Goal: Information Seeking & Learning: Learn about a topic

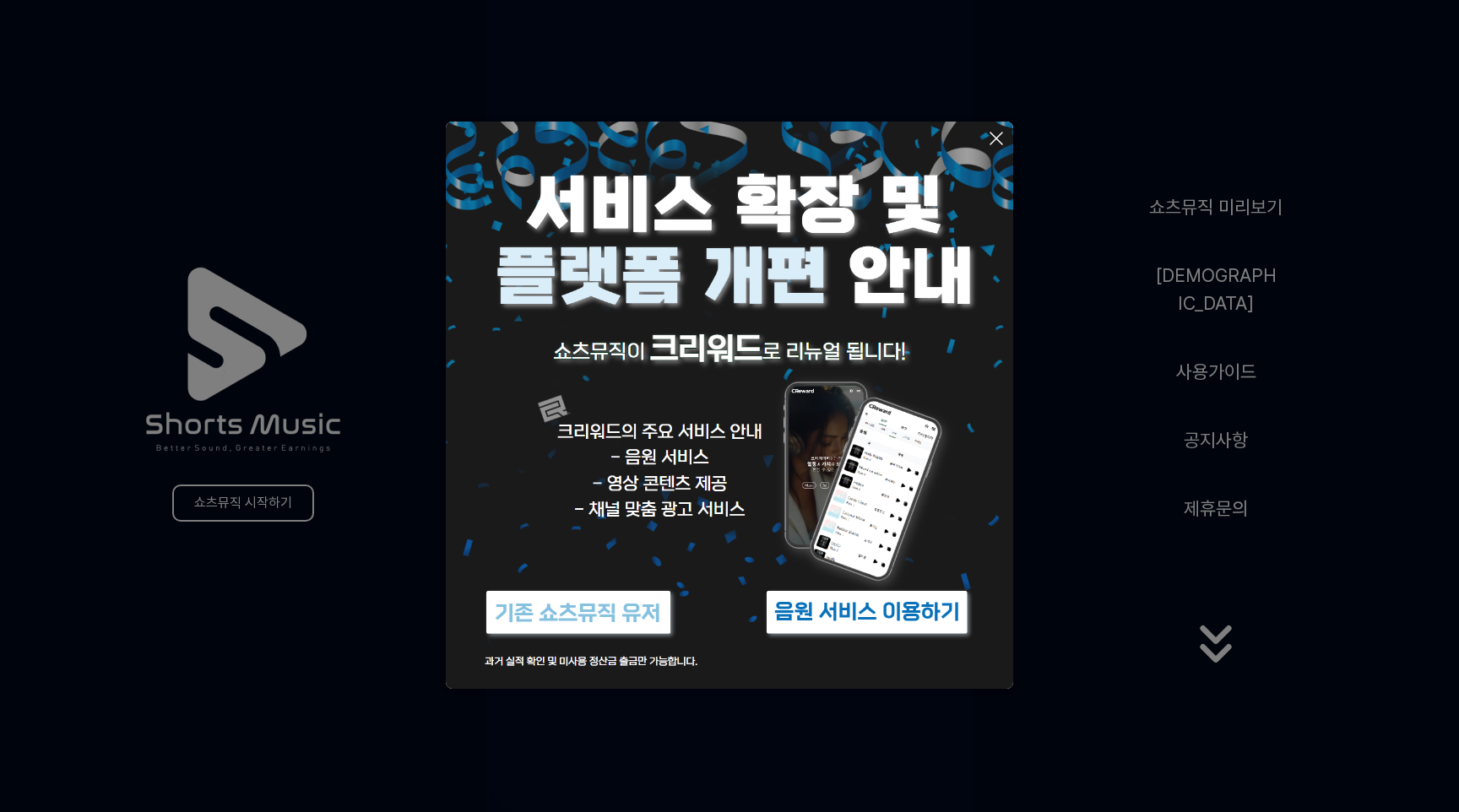
click at [938, 644] on img at bounding box center [866, 612] width 211 height 63
click at [942, 644] on img at bounding box center [866, 612] width 211 height 63
click at [567, 644] on img at bounding box center [578, 612] width 211 height 63
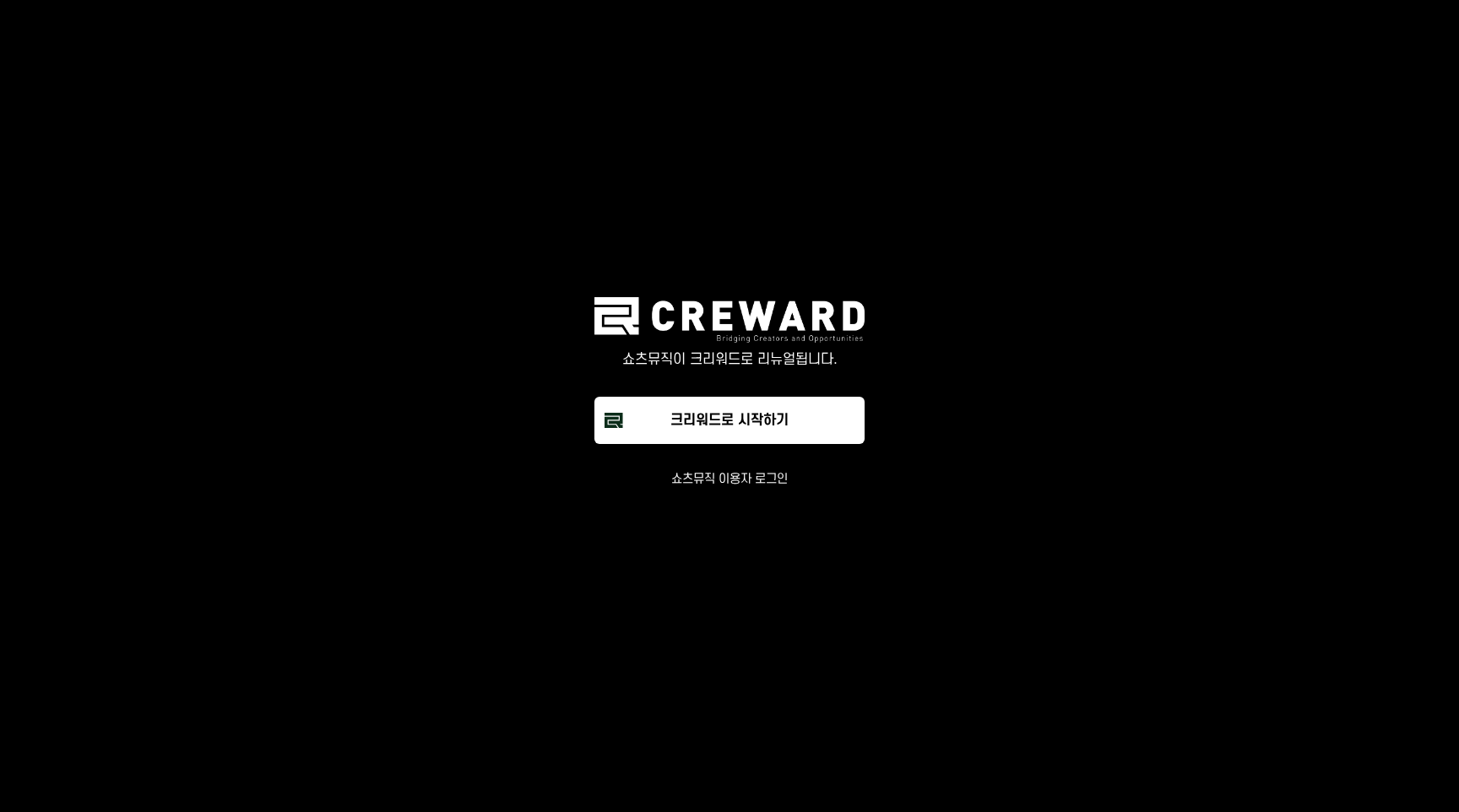
click at [755, 488] on button "쇼츠뮤직 이용자 로그인" at bounding box center [729, 479] width 116 height 17
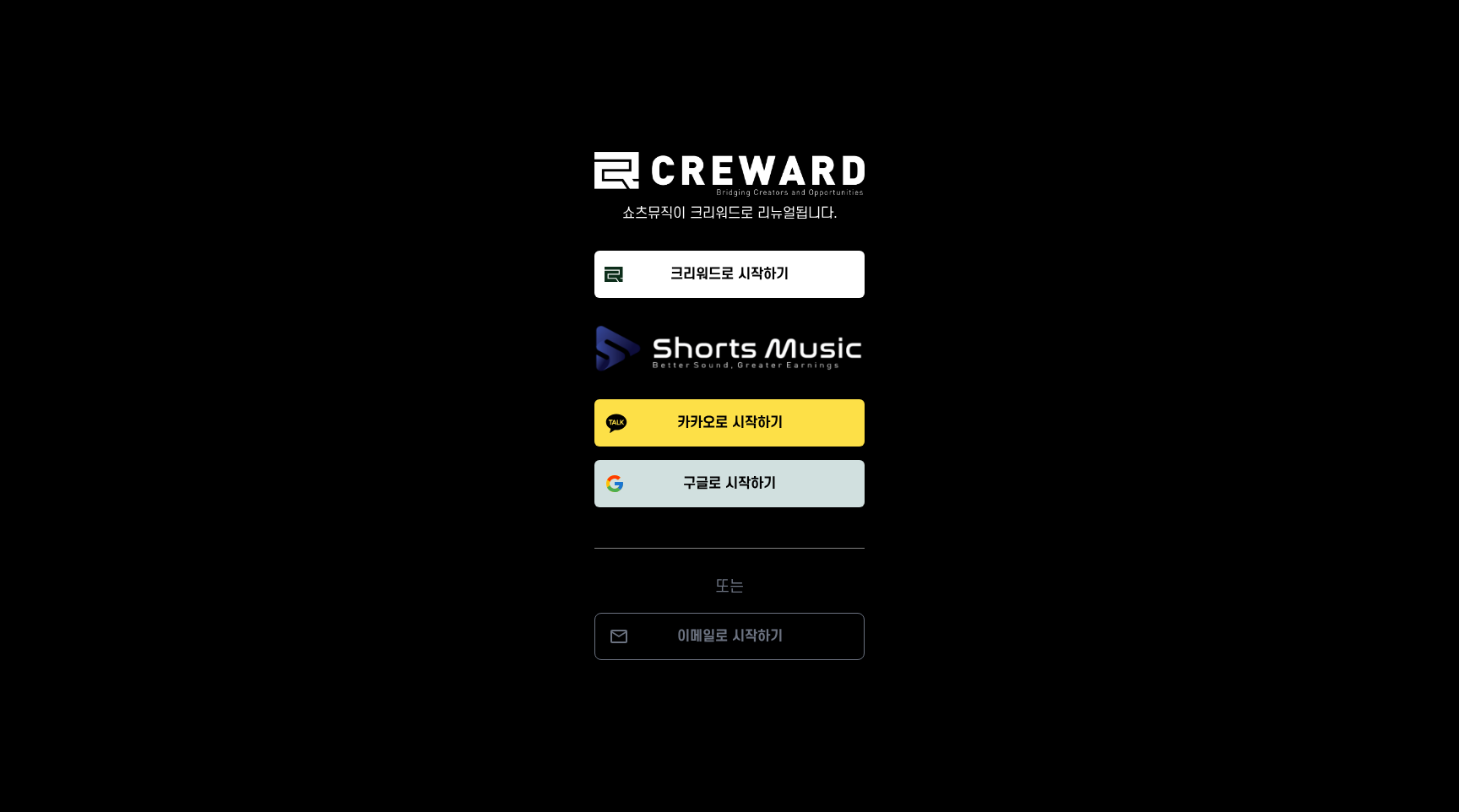
click at [802, 494] on button "구글로 시작하기" at bounding box center [729, 484] width 270 height 47
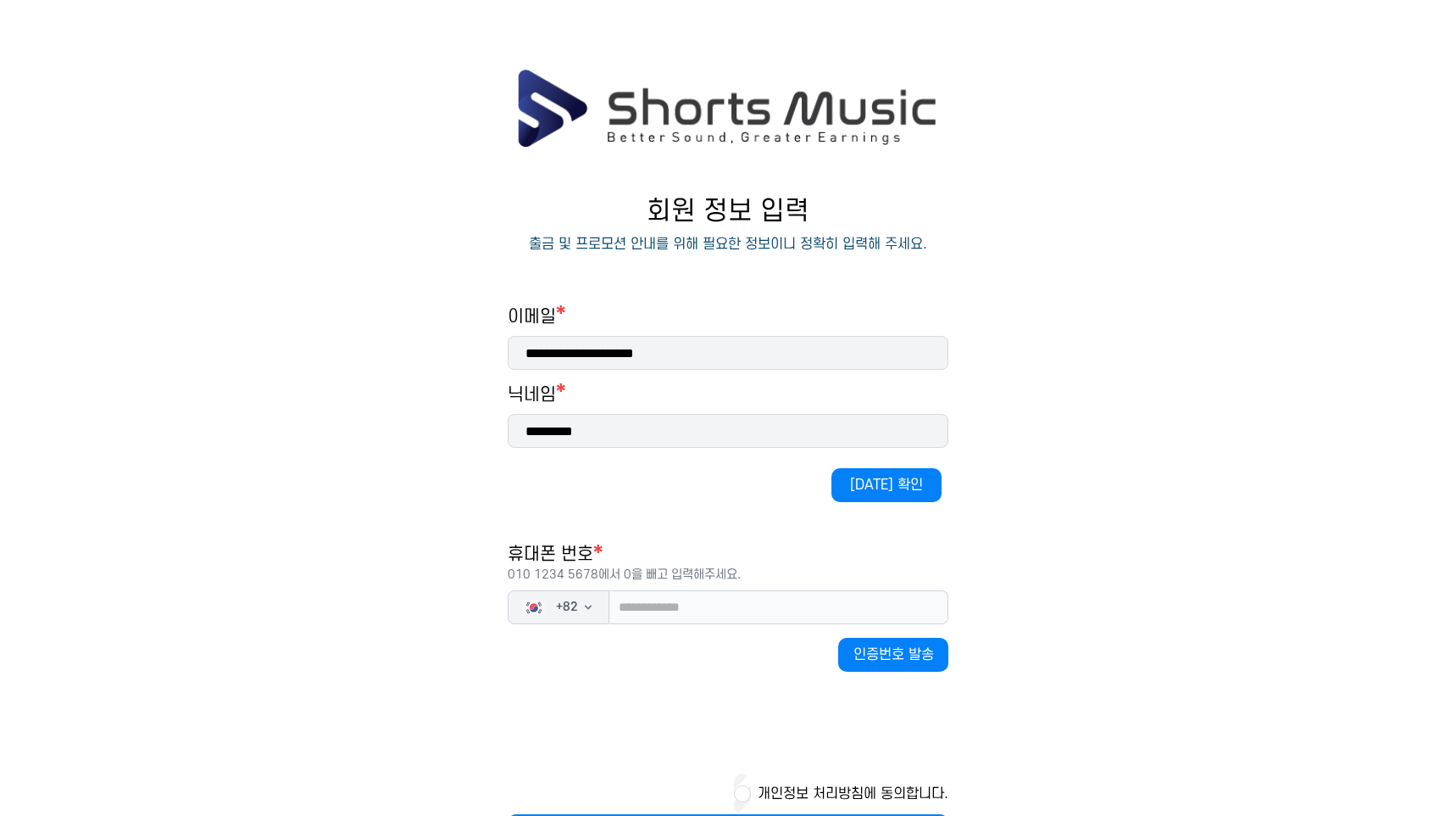
scroll to position [271, 0]
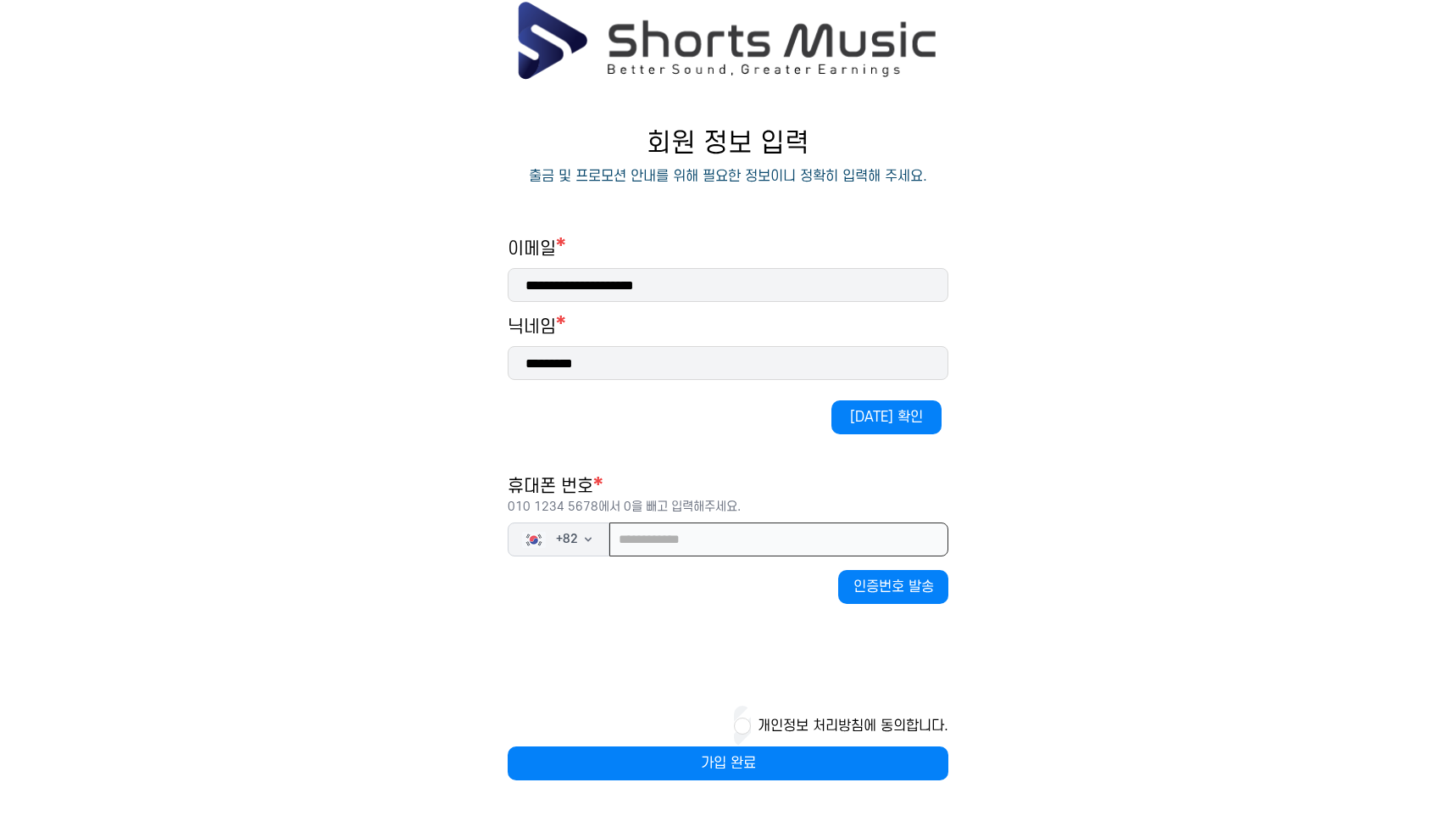
click at [791, 523] on input "tel" at bounding box center [779, 539] width 339 height 34
type input "*"
type input "**********"
click at [908, 570] on button "인증번호 발송" at bounding box center [893, 586] width 110 height 34
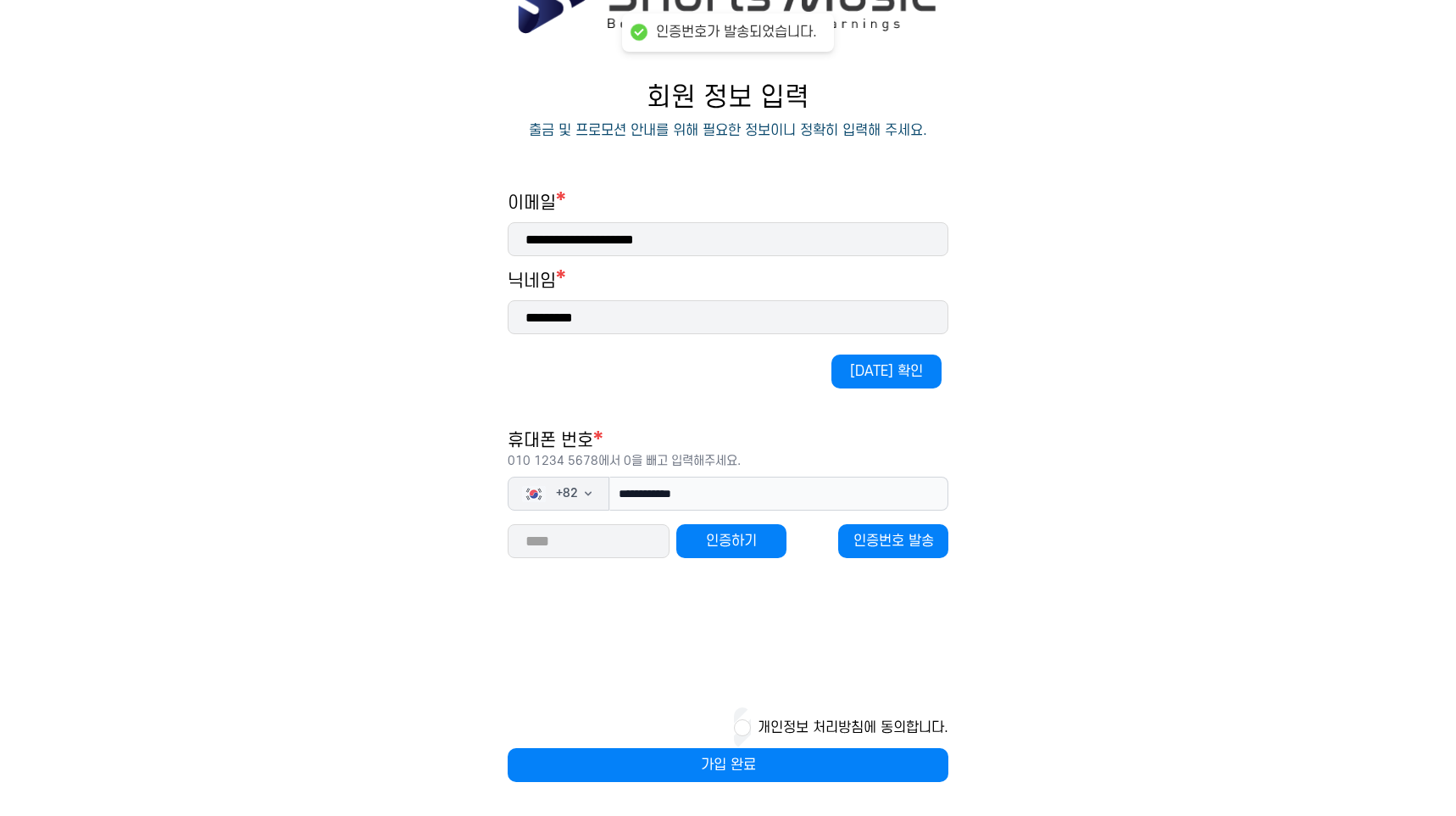
click at [569, 544] on input "number" at bounding box center [589, 540] width 162 height 34
type input "*****"
click at [755, 549] on button "인증하기" at bounding box center [731, 540] width 110 height 34
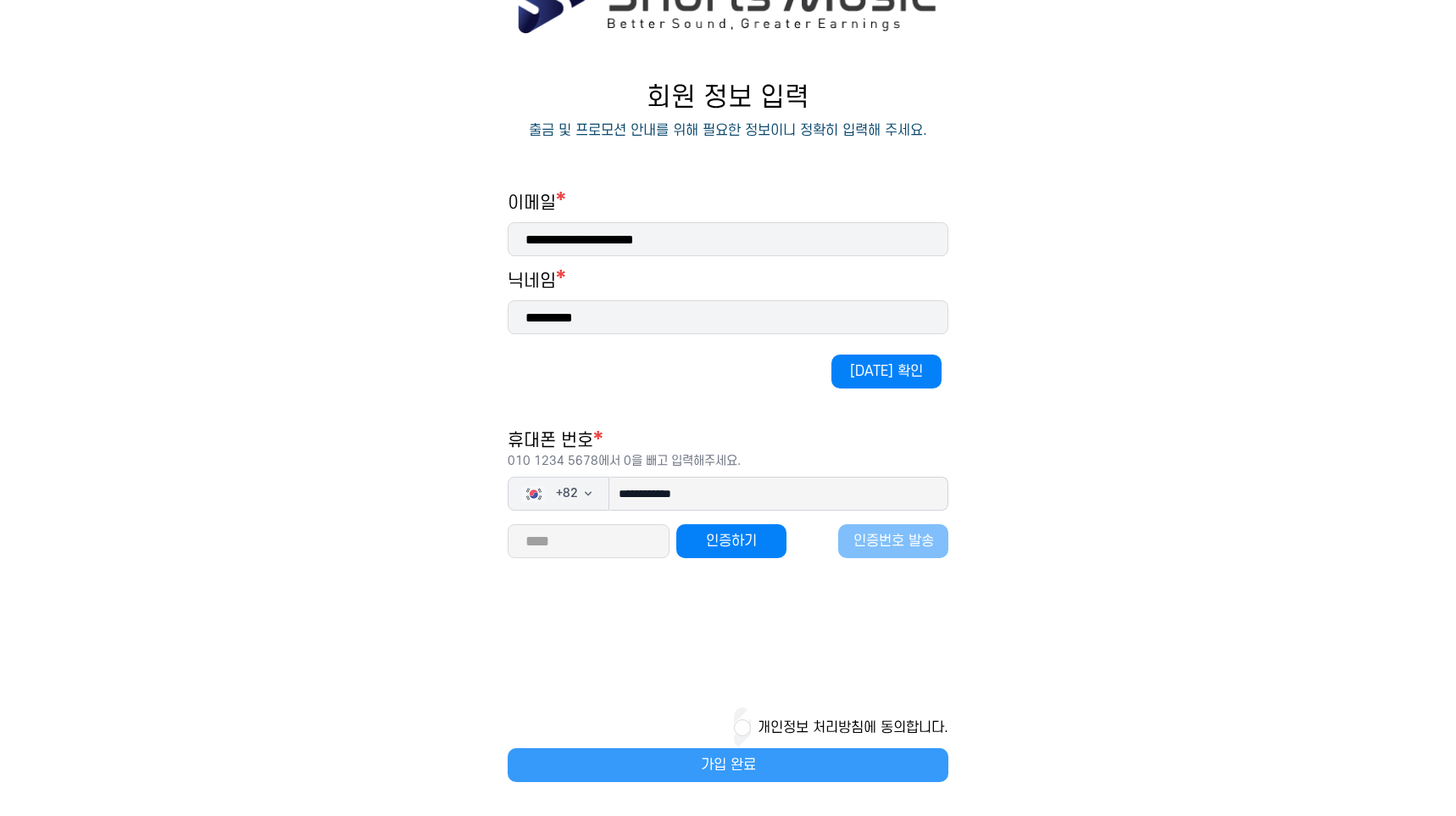
click at [737, 748] on button "가입 완료" at bounding box center [728, 765] width 441 height 34
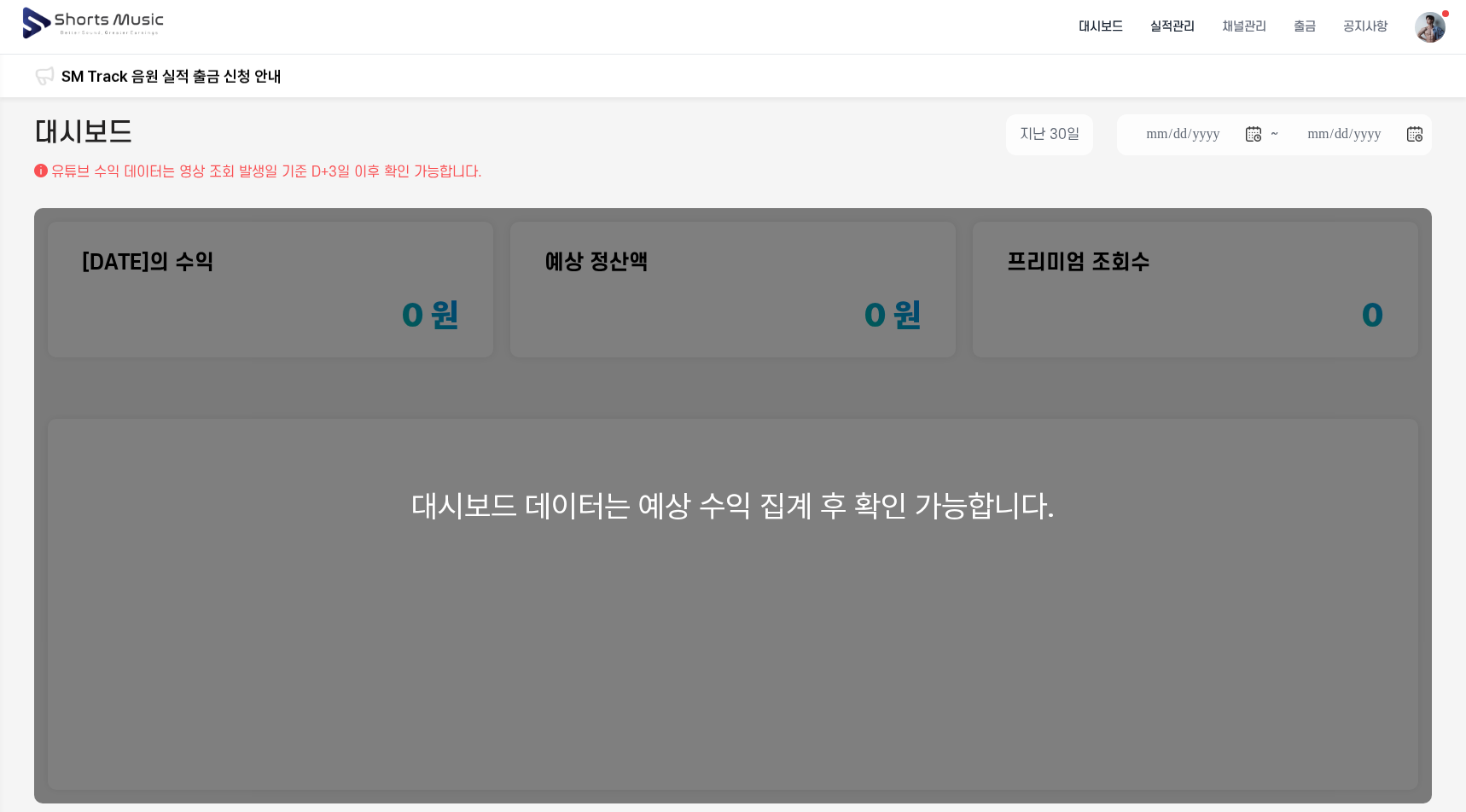
click at [1143, 40] on li "실적관리" at bounding box center [1173, 26] width 72 height 45
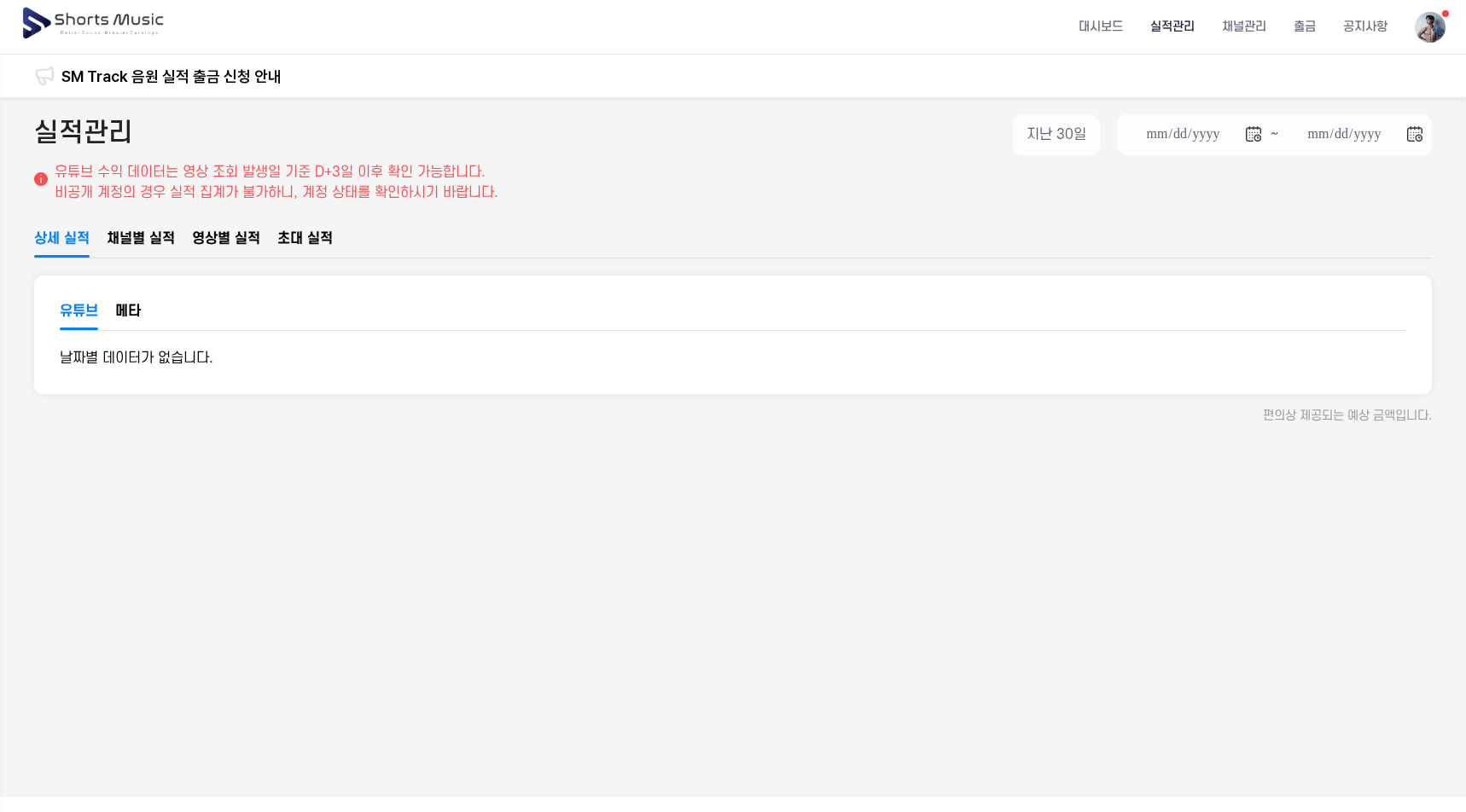
click at [140, 249] on span "채널별 실적" at bounding box center [141, 238] width 69 height 20
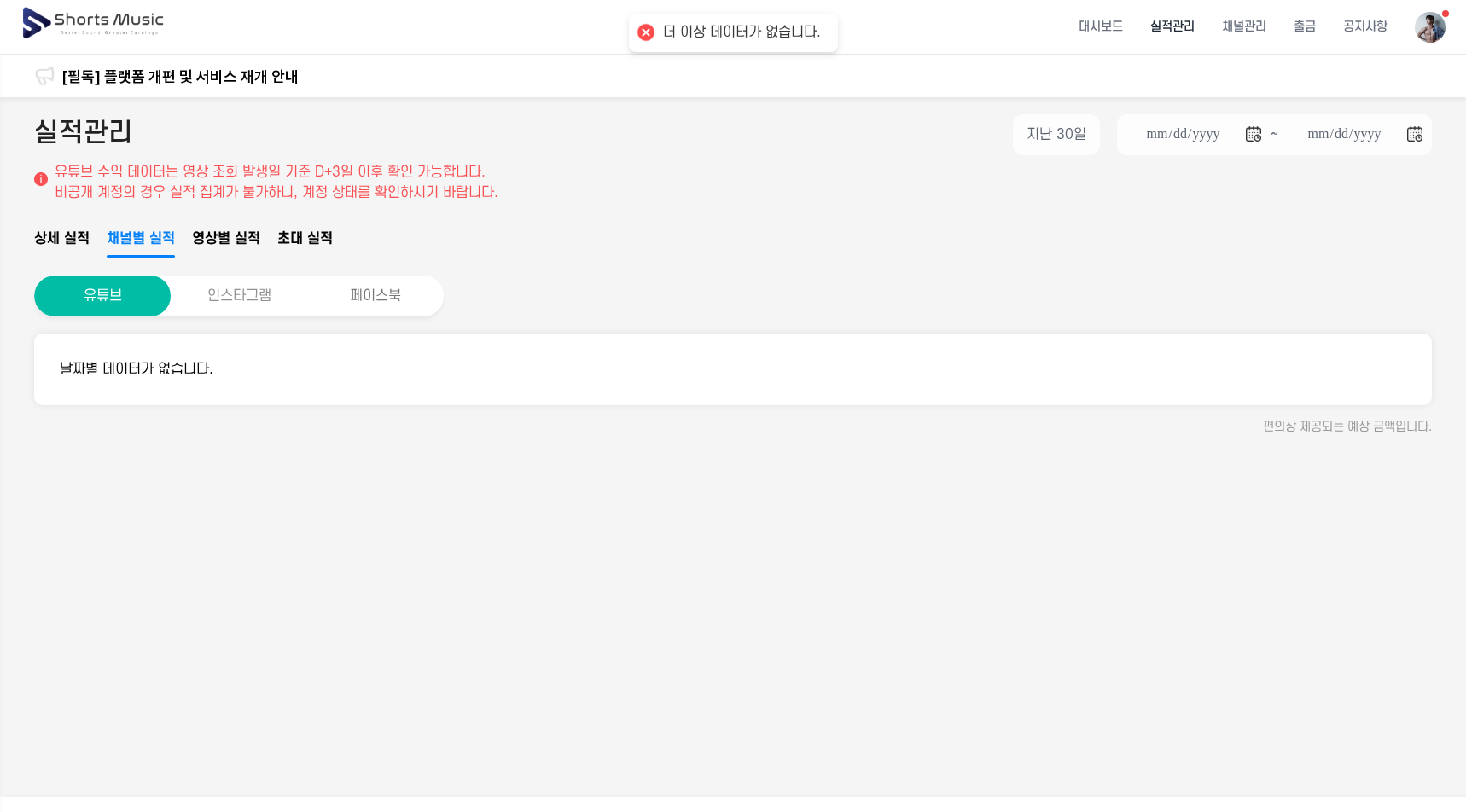
click at [257, 316] on button "인스타그램" at bounding box center [238, 296] width 136 height 41
click at [240, 316] on button "인스타그램" at bounding box center [238, 296] width 136 height 41
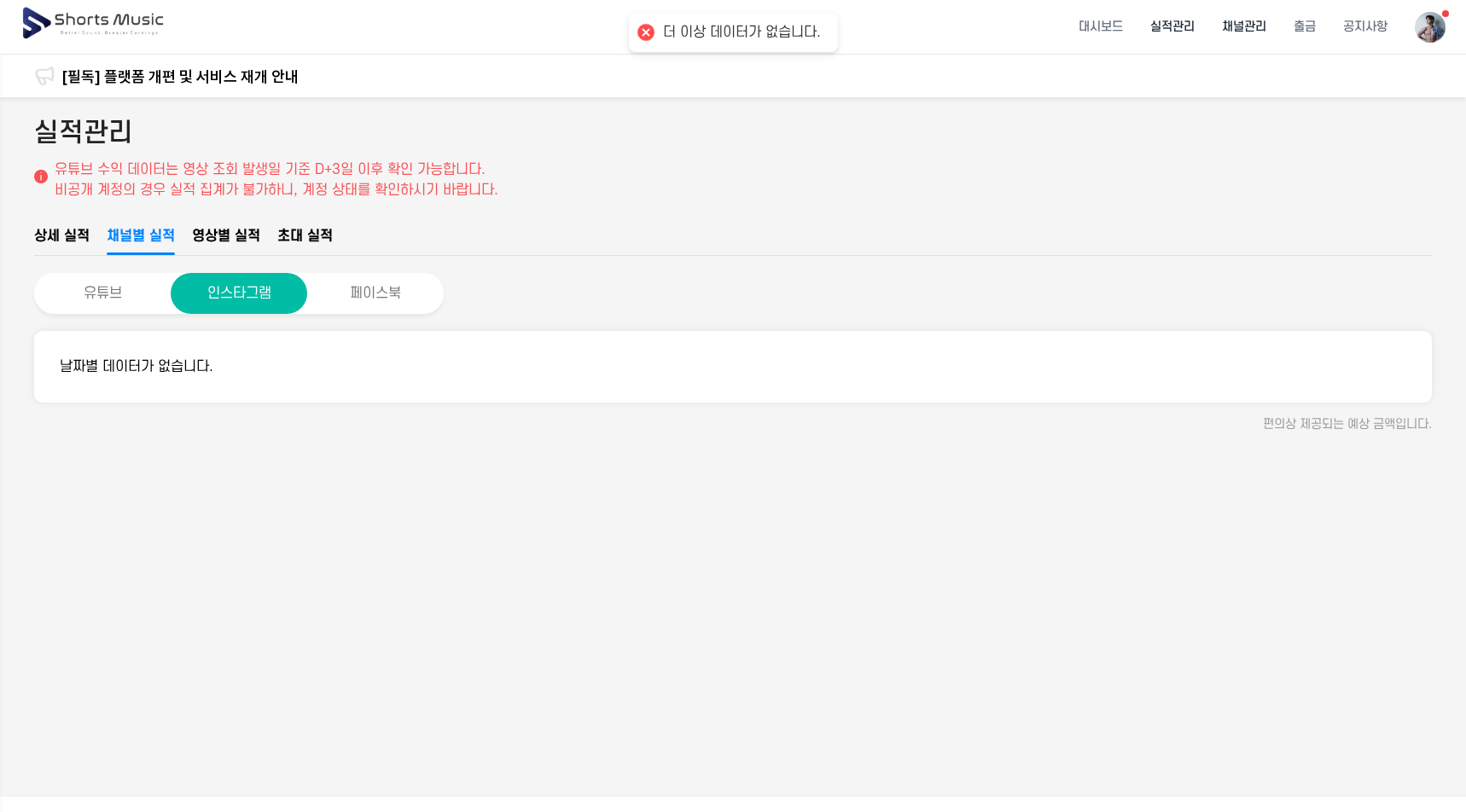
click at [1215, 32] on li "채널관리" at bounding box center [1245, 26] width 72 height 45
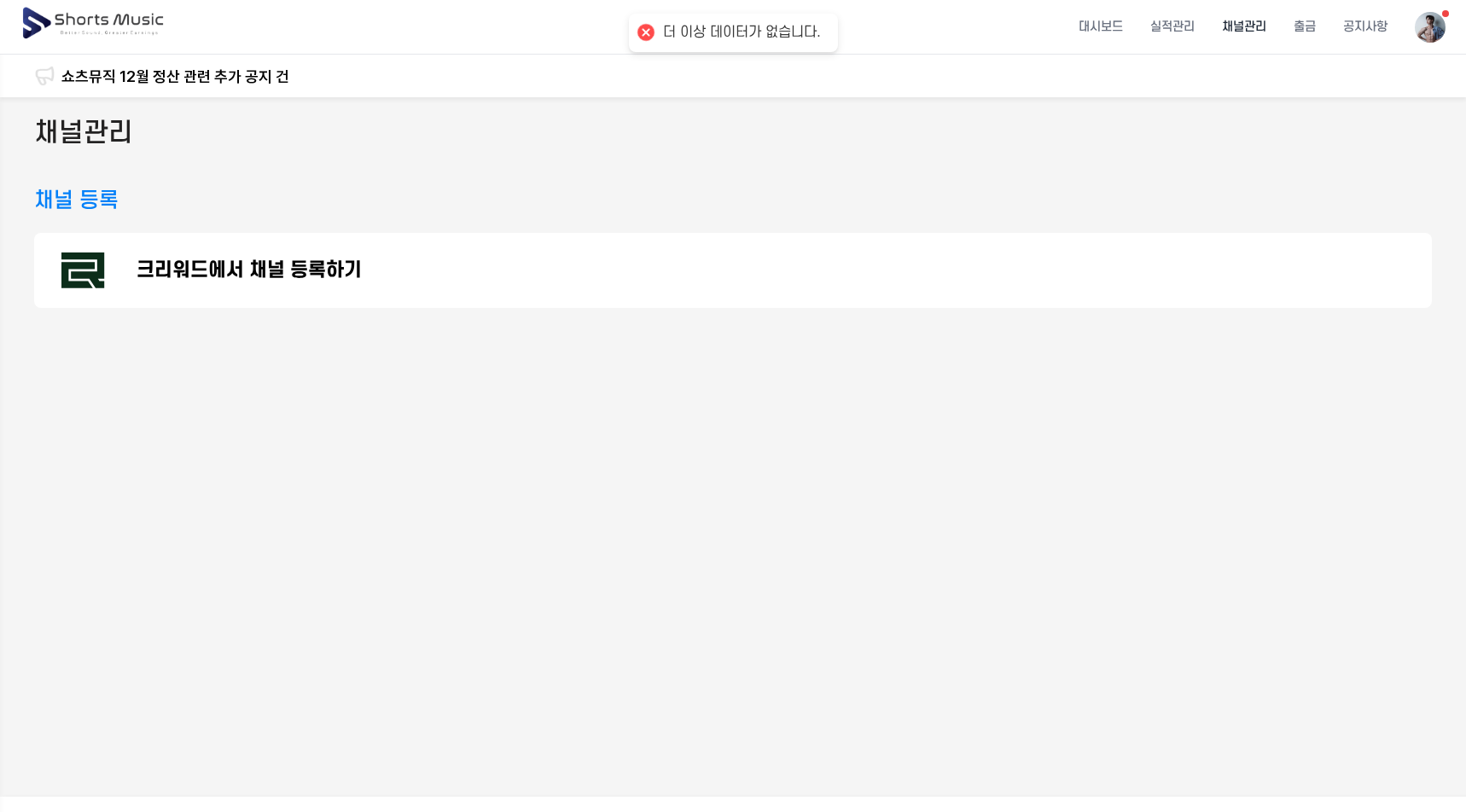
click at [318, 281] on p "크리워드에서 채널 등록하기" at bounding box center [249, 269] width 226 height 20
click at [1347, 38] on li "공지사항" at bounding box center [1366, 26] width 72 height 45
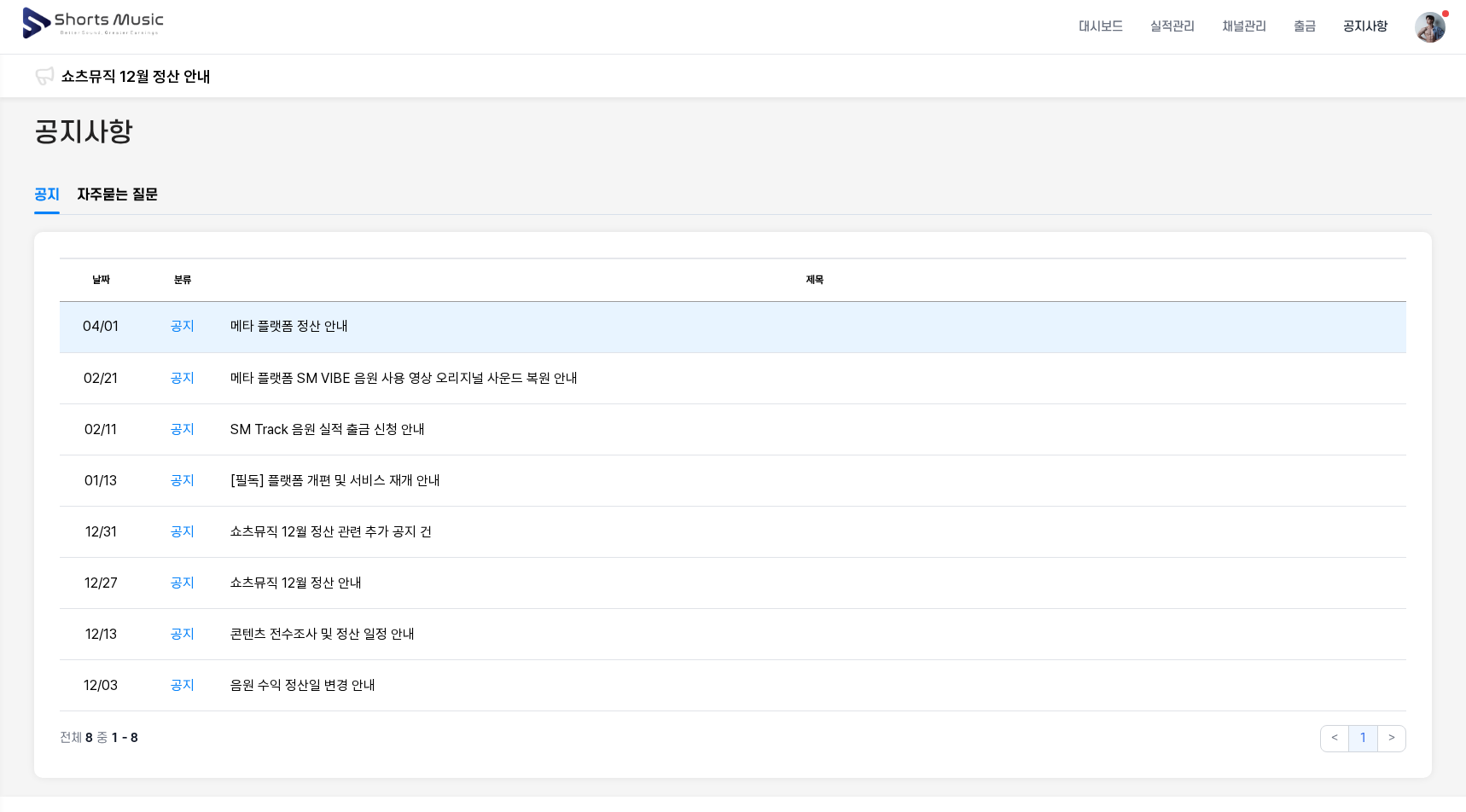
click at [327, 334] on td "메타 플랫폼 정산 안내" at bounding box center [815, 327] width 1183 height 51
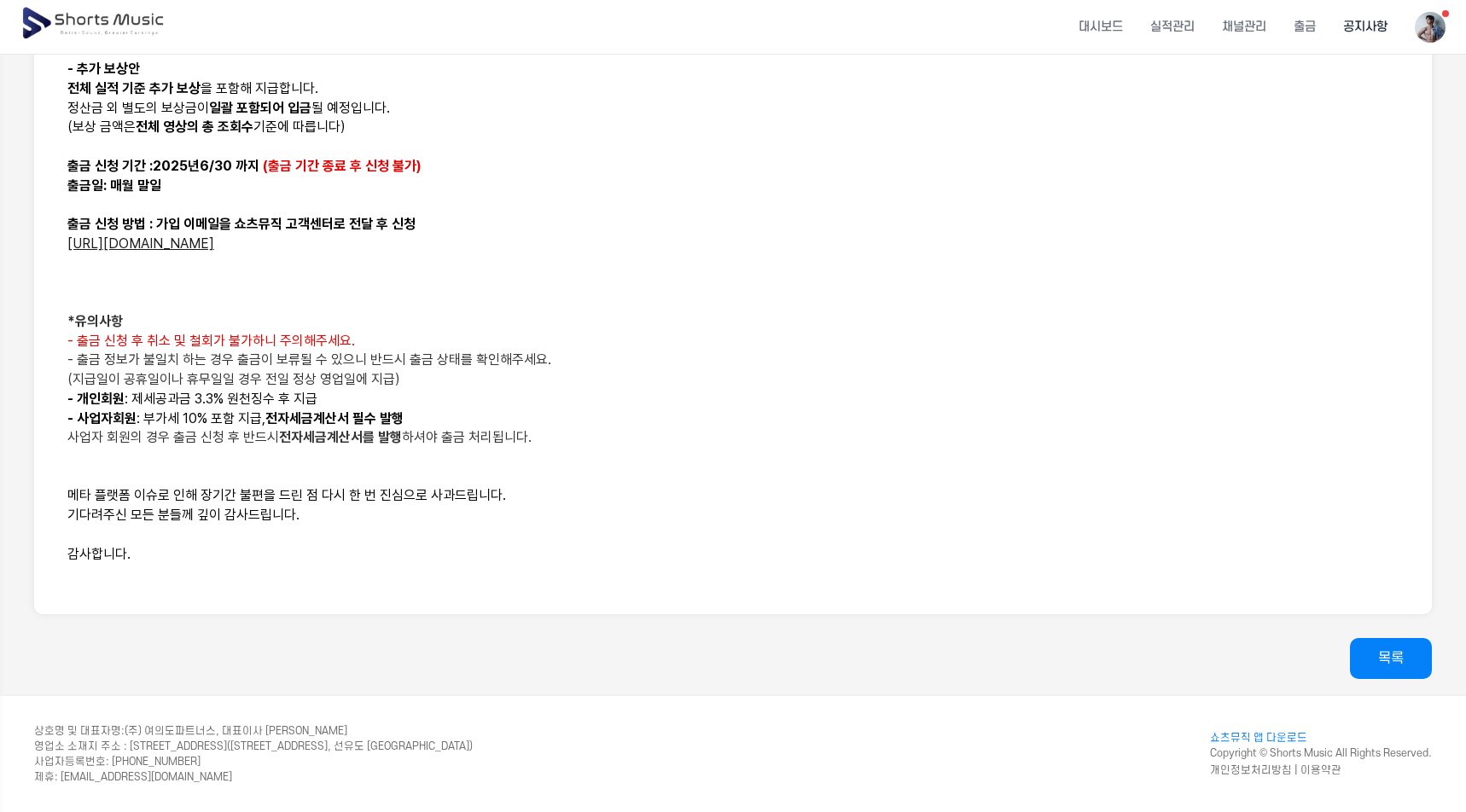
scroll to position [170, 0]
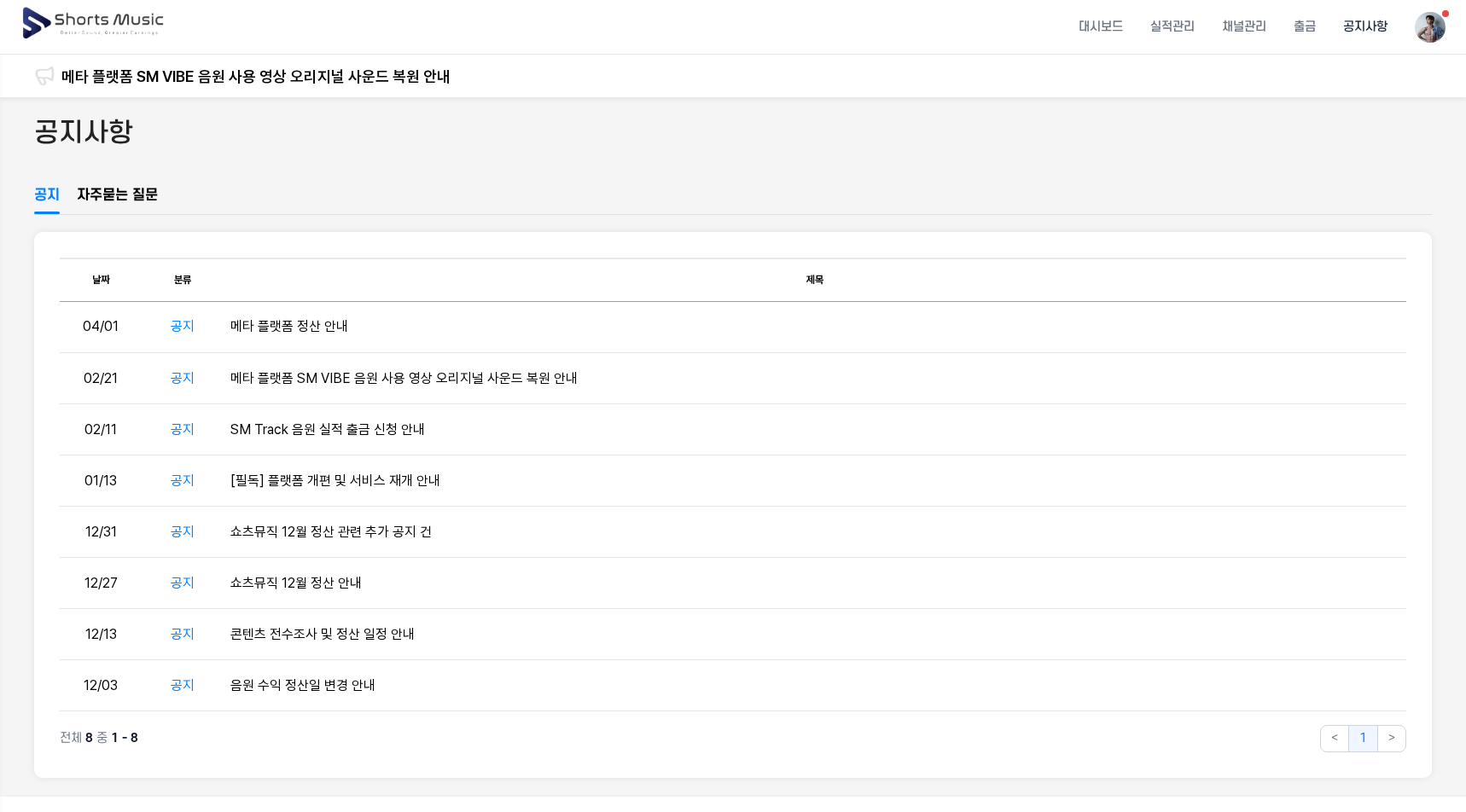
click at [129, 185] on div "공지사항" at bounding box center [733, 149] width 1398 height 71
click at [134, 214] on link "자주묻는 질문" at bounding box center [117, 199] width 81 height 29
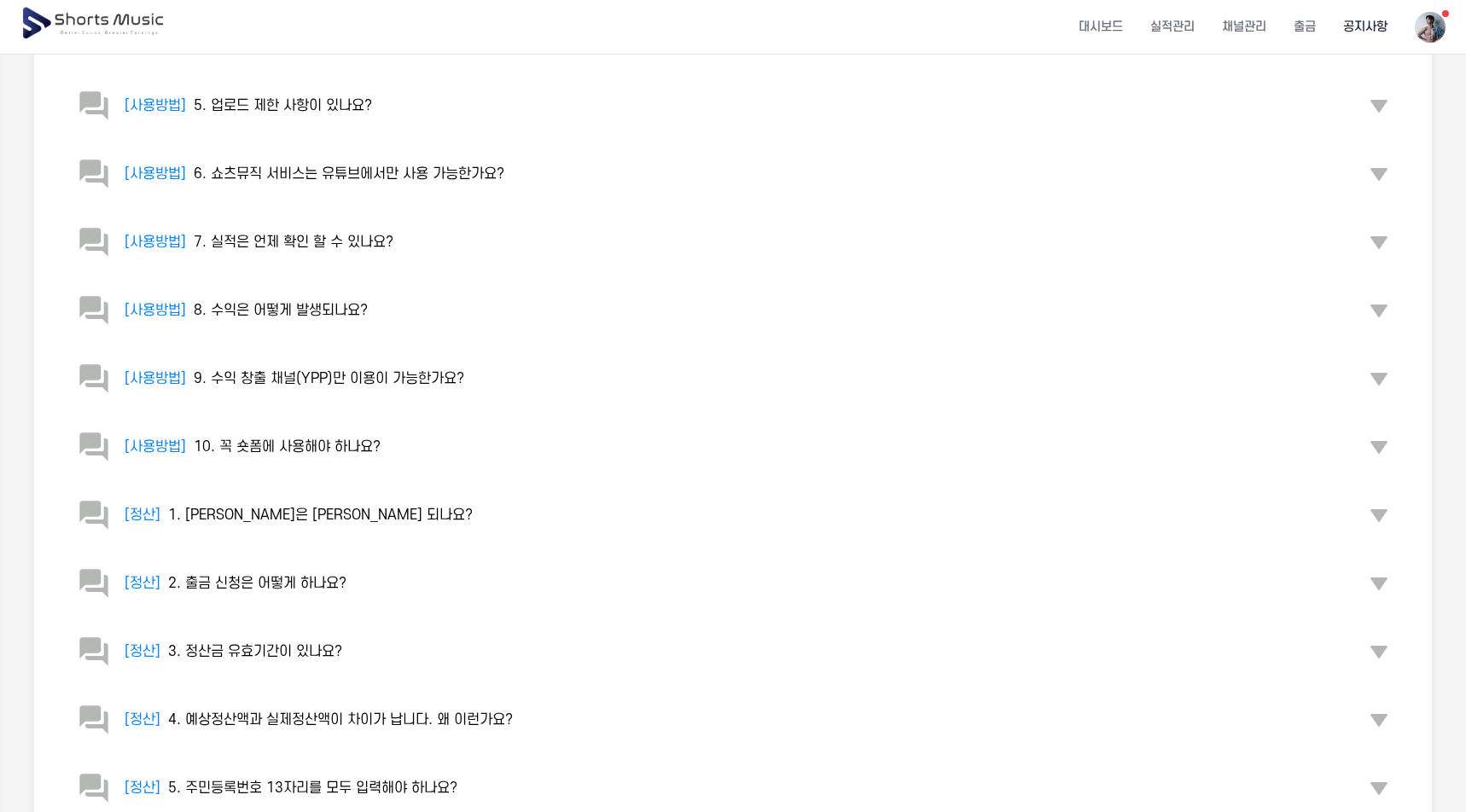
scroll to position [512, 0]
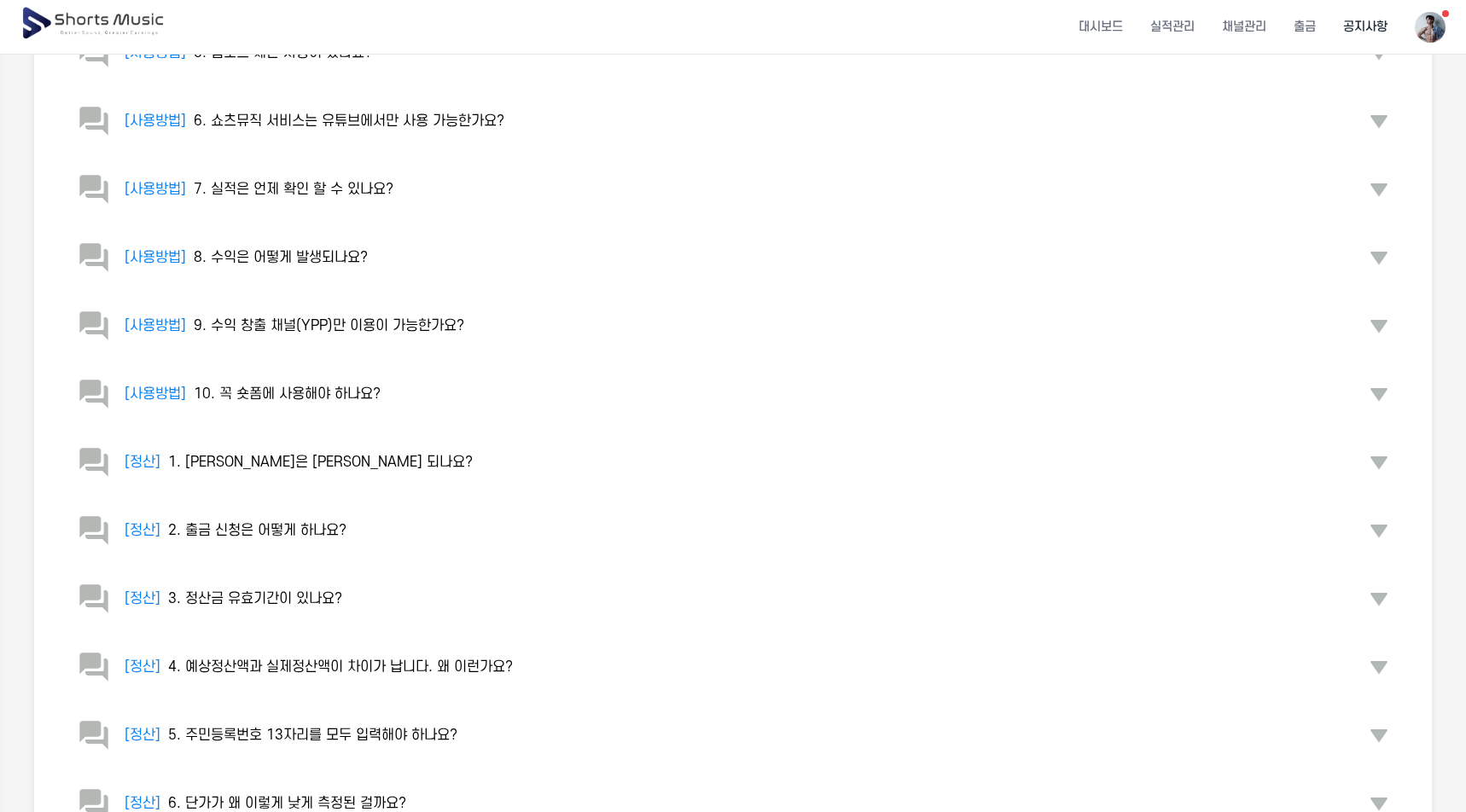
click at [459, 132] on h3 "[사용방법] 6. 쇼츠뮤직 서비스는 유튜브에서만 사용 가능한가요?" at bounding box center [307, 120] width 394 height 20
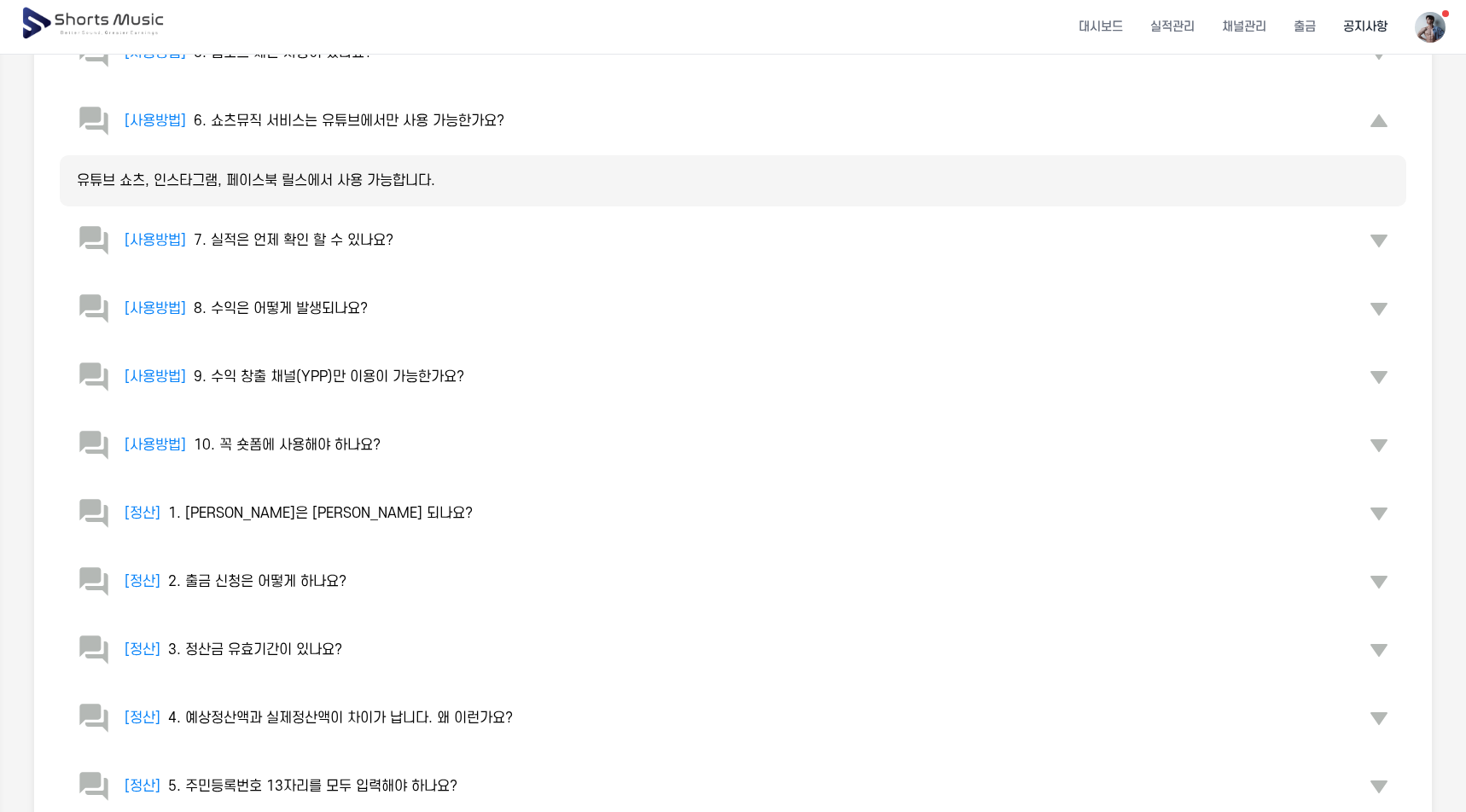
scroll to position [0, 0]
